Goal: Information Seeking & Learning: Learn about a topic

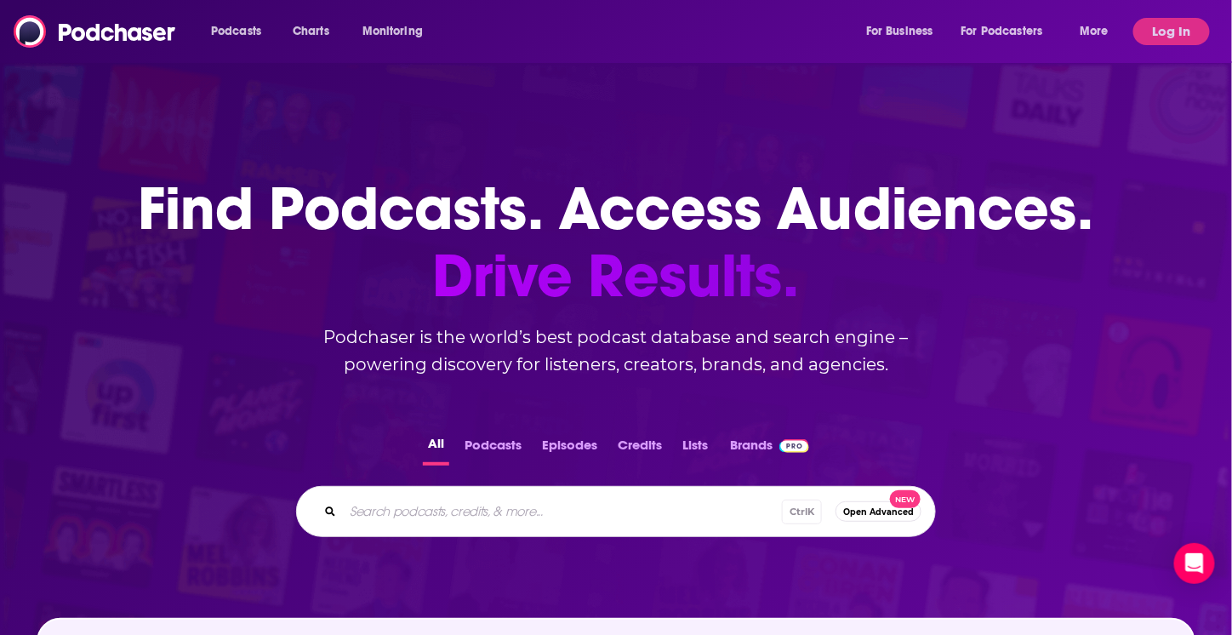
click at [498, 516] on input "Search podcasts, credits, & more..." at bounding box center [562, 511] width 439 height 27
type input "the bulwark"
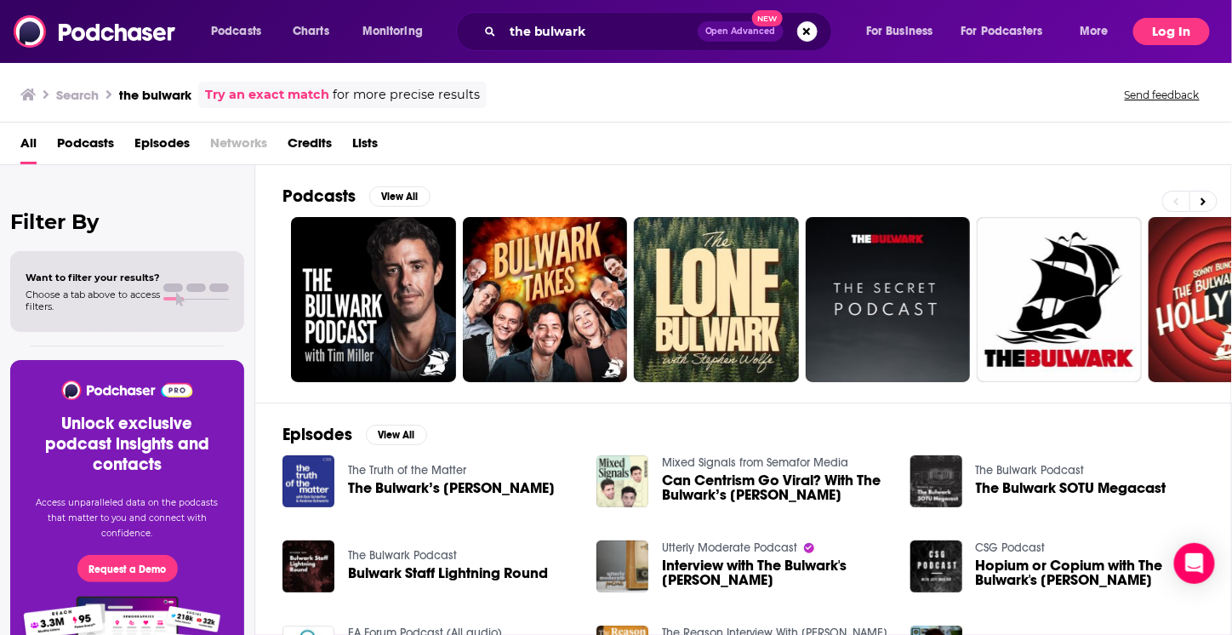
click at [1162, 18] on button "Log In" at bounding box center [1171, 31] width 77 height 27
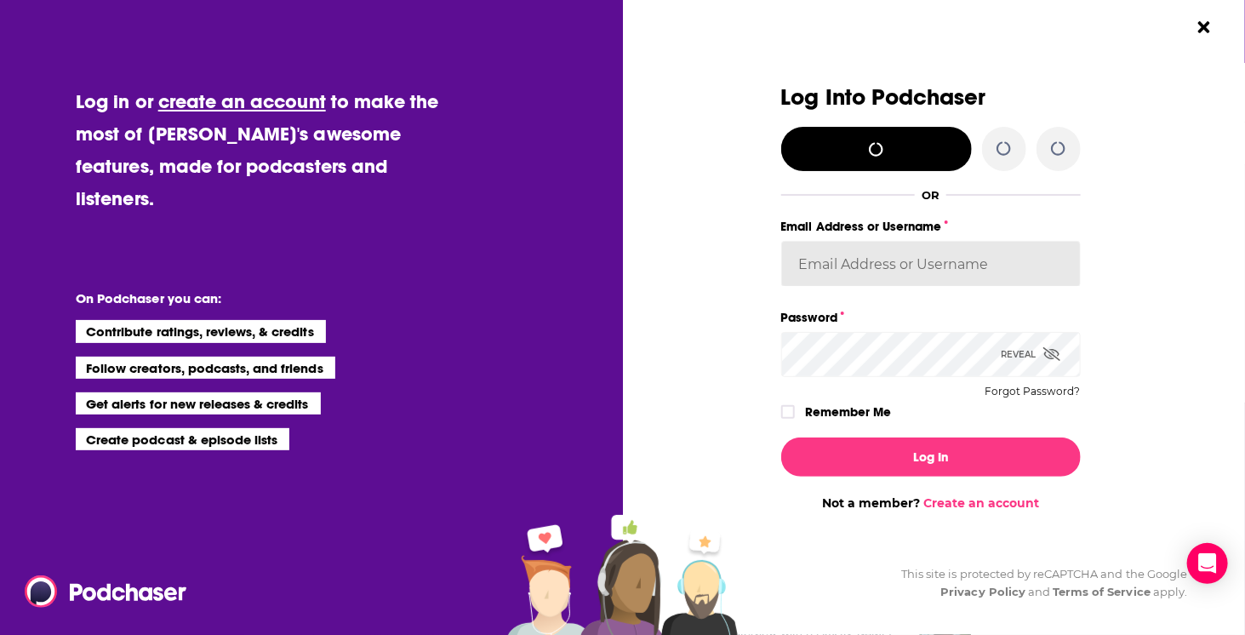
type input "[EMAIL_ADDRESS][DOMAIN_NAME]"
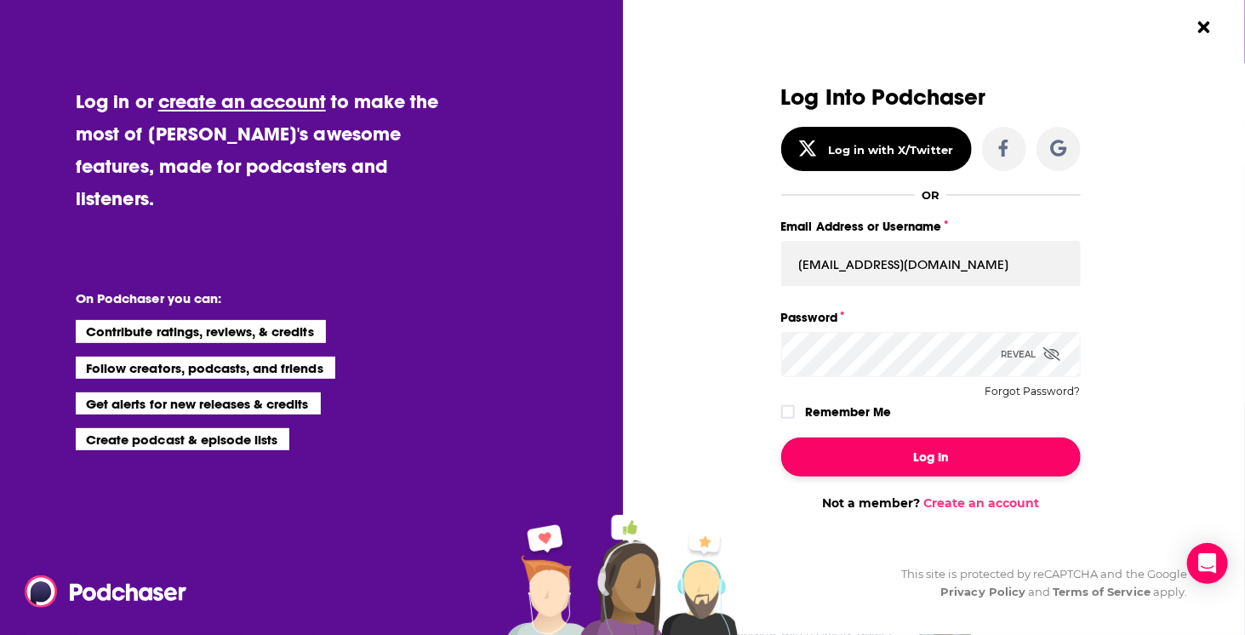
click at [912, 447] on button "Log In" at bounding box center [930, 456] width 299 height 39
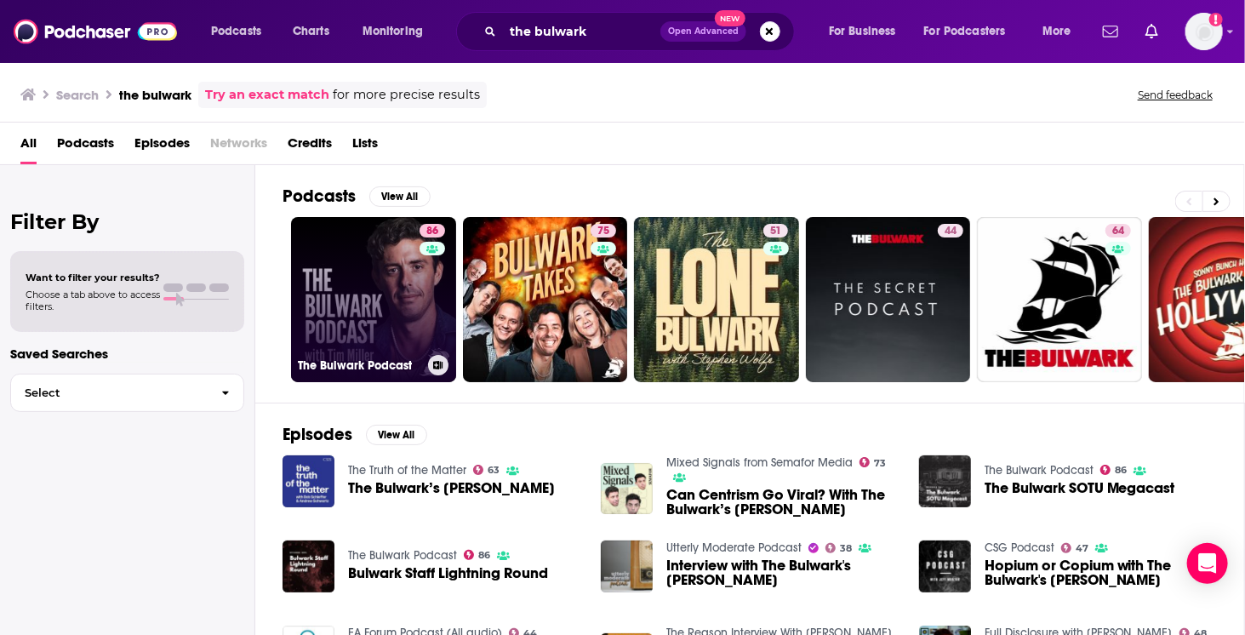
click at [344, 317] on link "86 The Bulwark Podcast" at bounding box center [373, 299] width 165 height 165
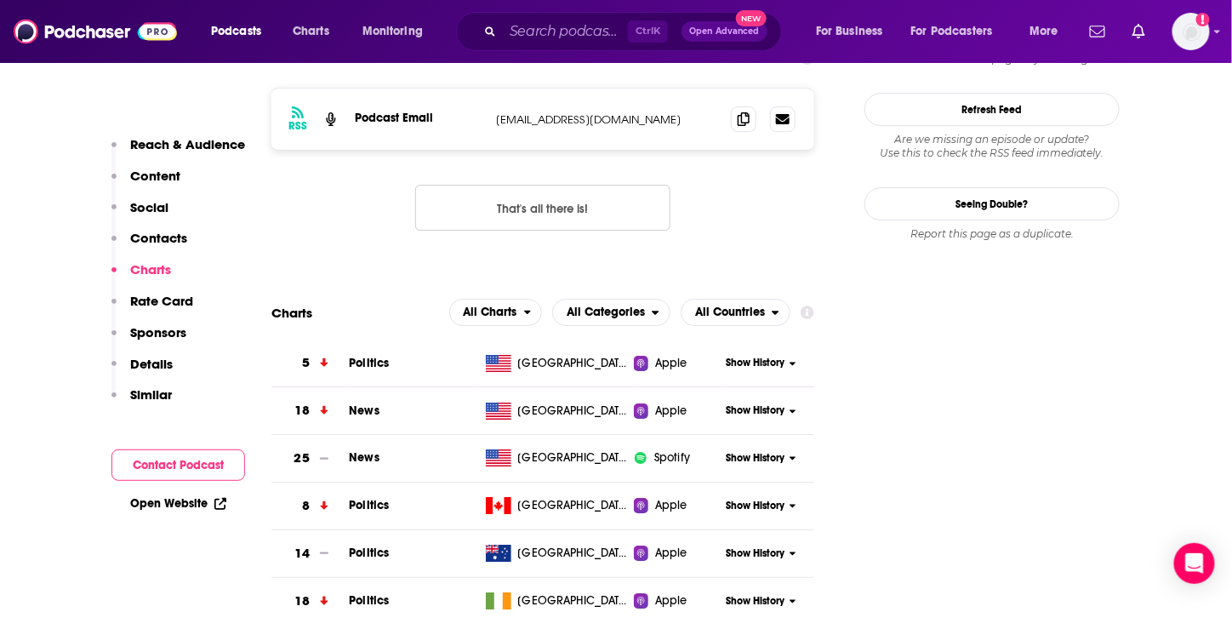
scroll to position [1786, 0]
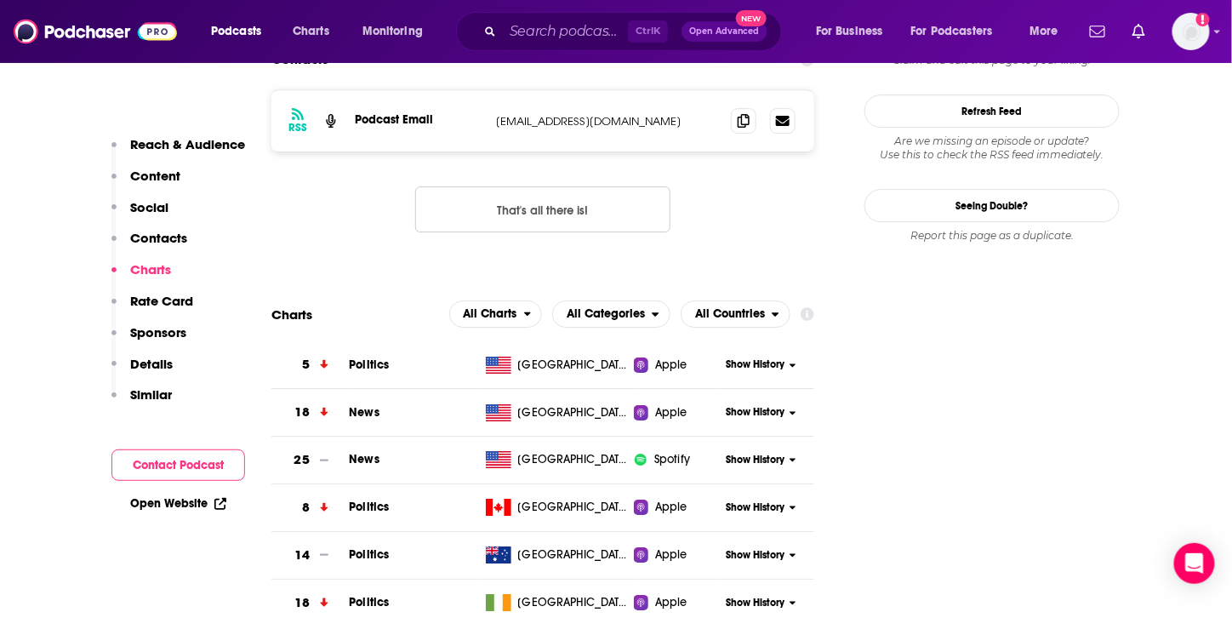
click at [382, 357] on span "Politics" at bounding box center [369, 364] width 40 height 14
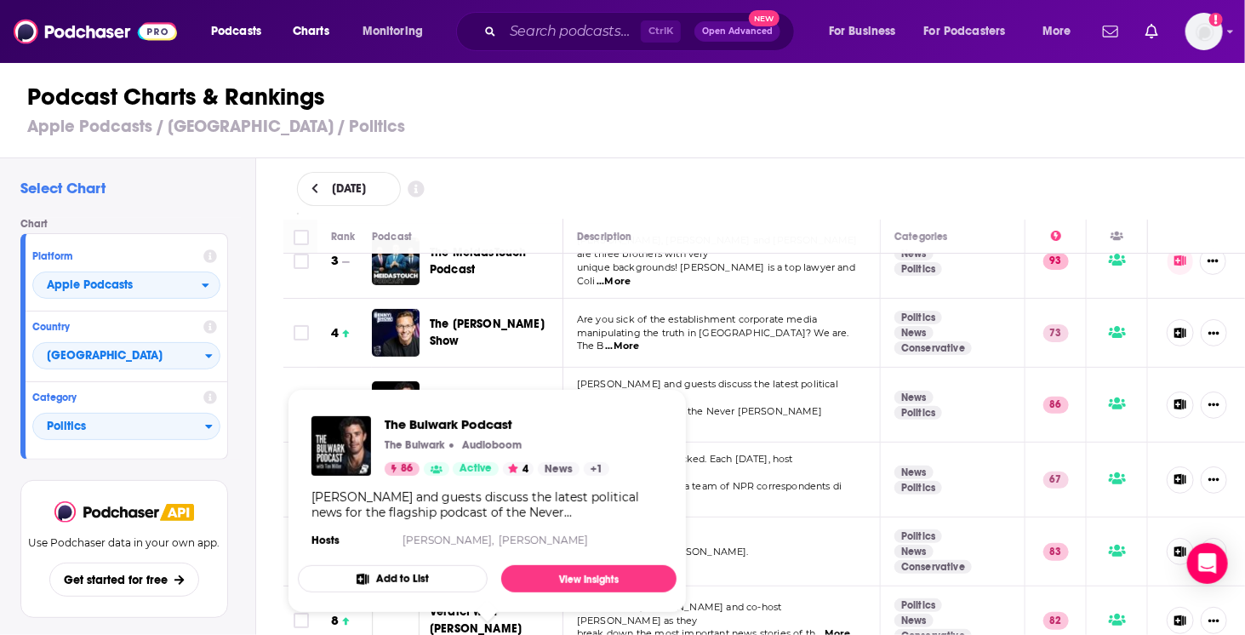
scroll to position [170, 0]
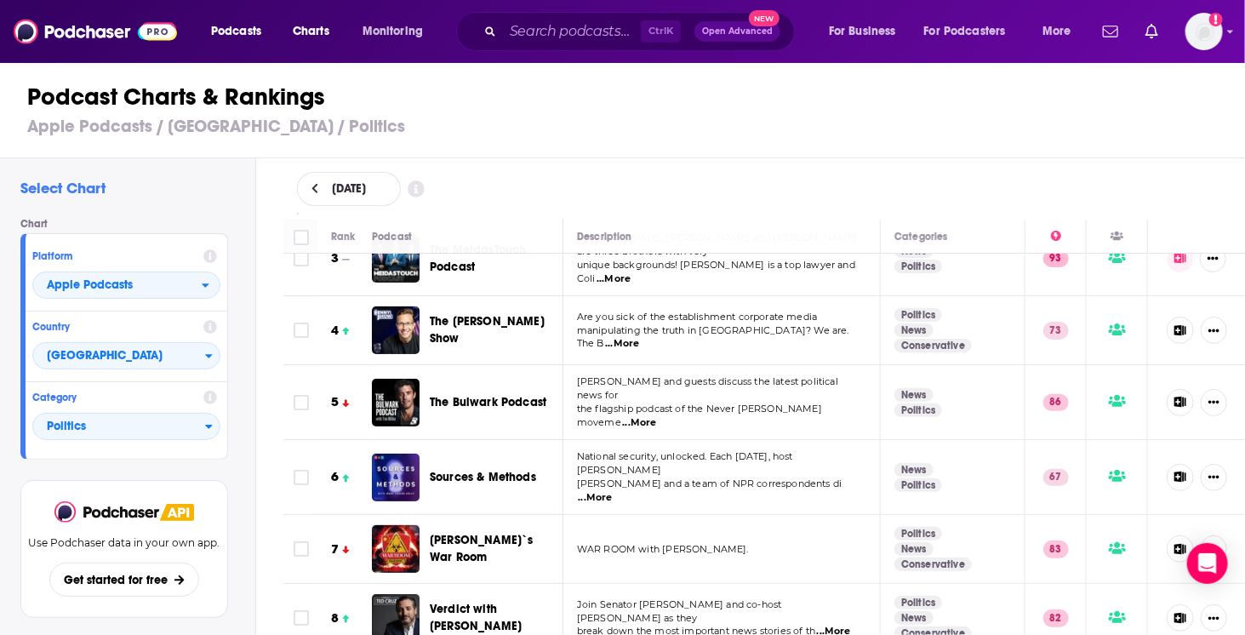
click at [590, 147] on div "Podcast Charts & Rankings Apple Podcasts / [GEOGRAPHIC_DATA] / Politics" at bounding box center [629, 109] width 1259 height 97
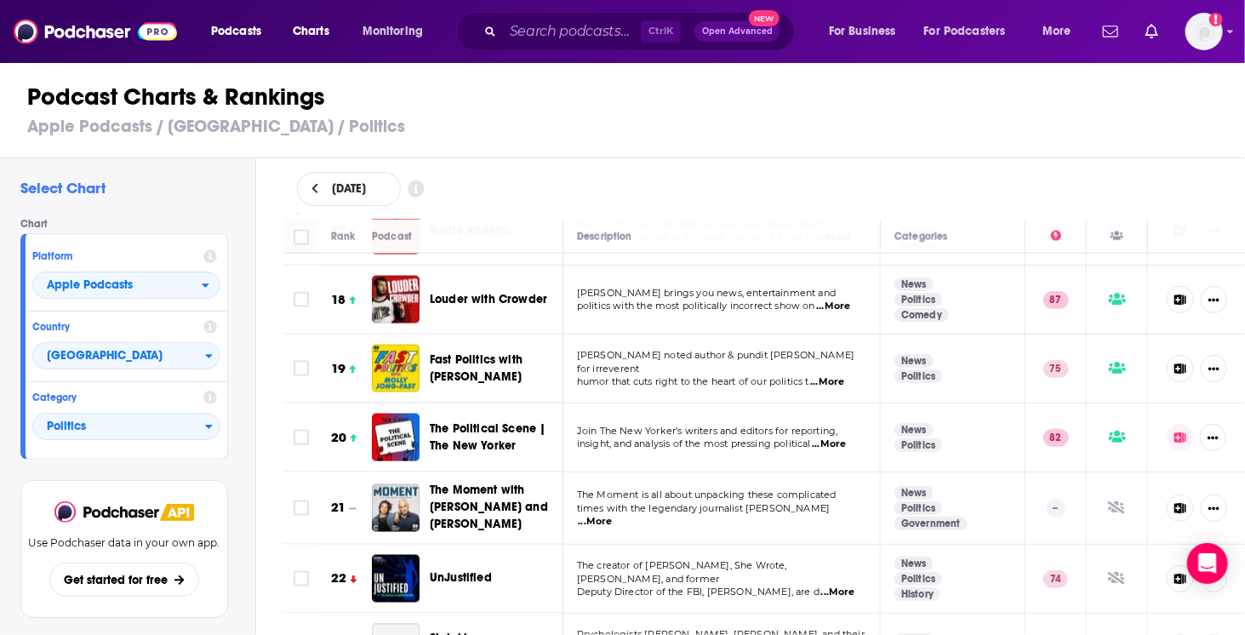
scroll to position [1191, 0]
